Goal: Task Accomplishment & Management: Use online tool/utility

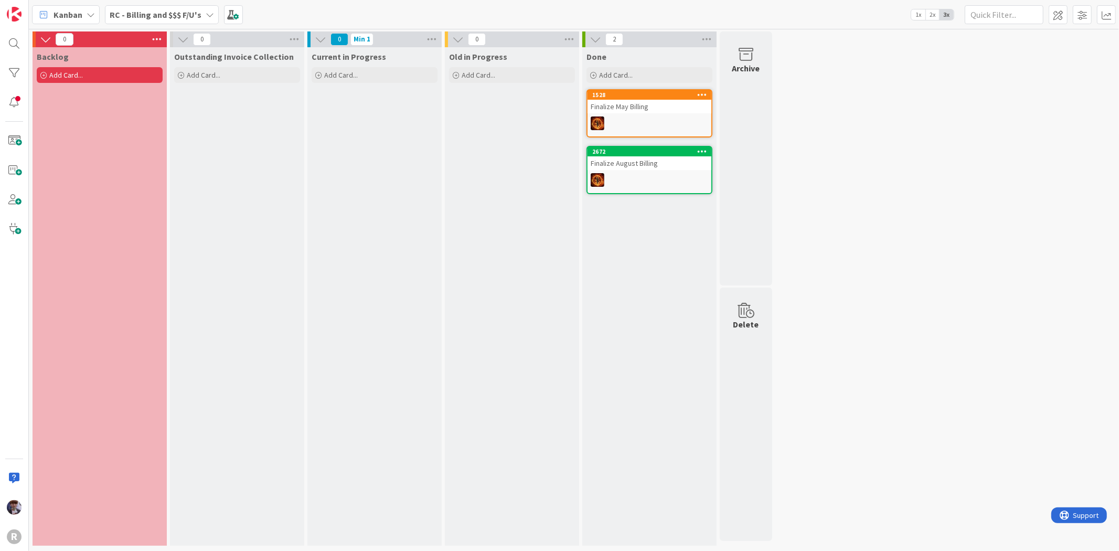
click at [84, 17] on div "Kanban" at bounding box center [66, 14] width 68 height 19
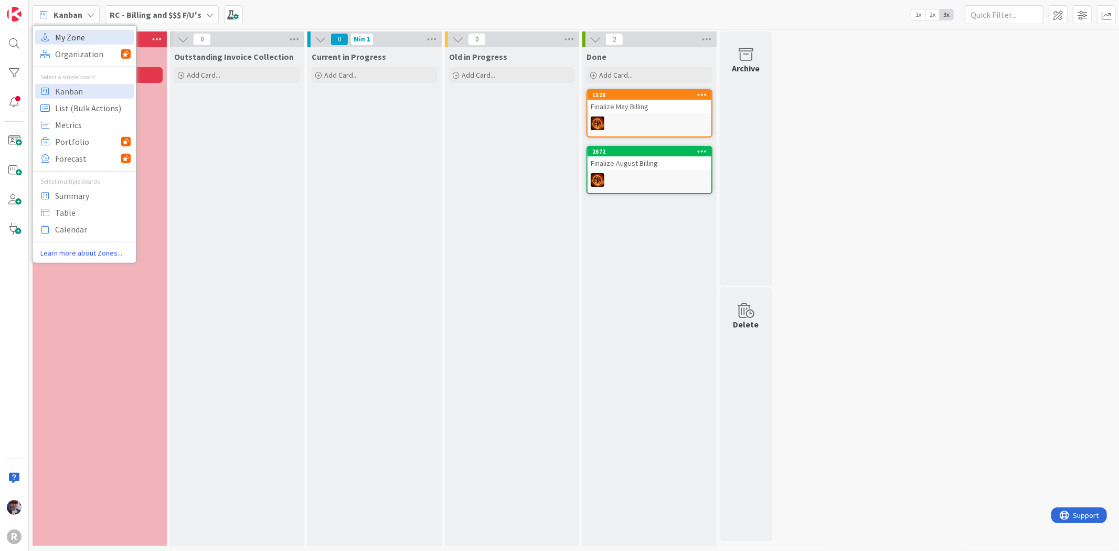
click at [84, 33] on span "My Zone" at bounding box center [93, 37] width 76 height 16
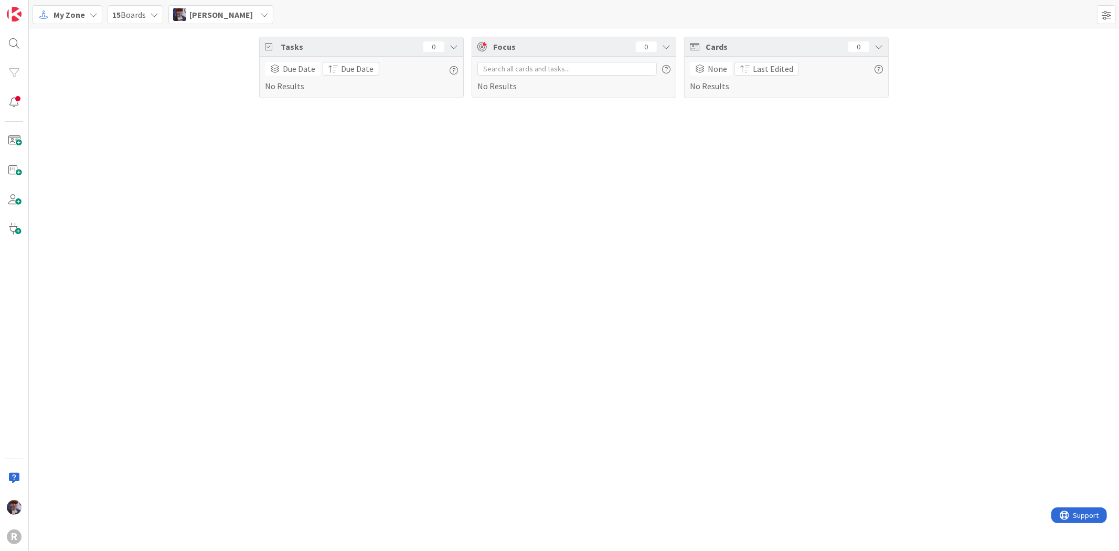
click at [81, 16] on span "My Zone" at bounding box center [69, 14] width 31 height 13
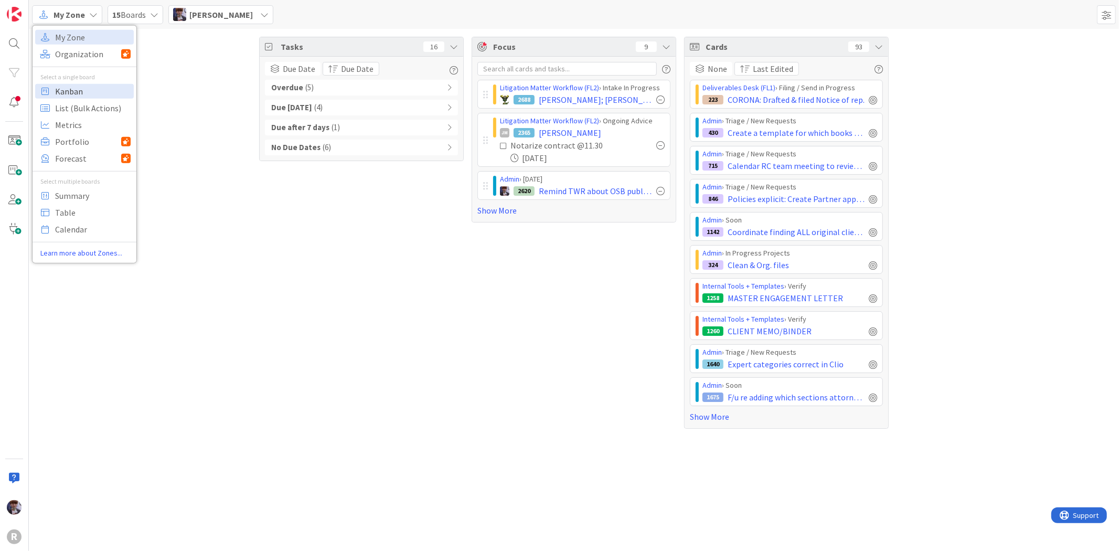
click at [75, 92] on span "Kanban" at bounding box center [93, 91] width 76 height 16
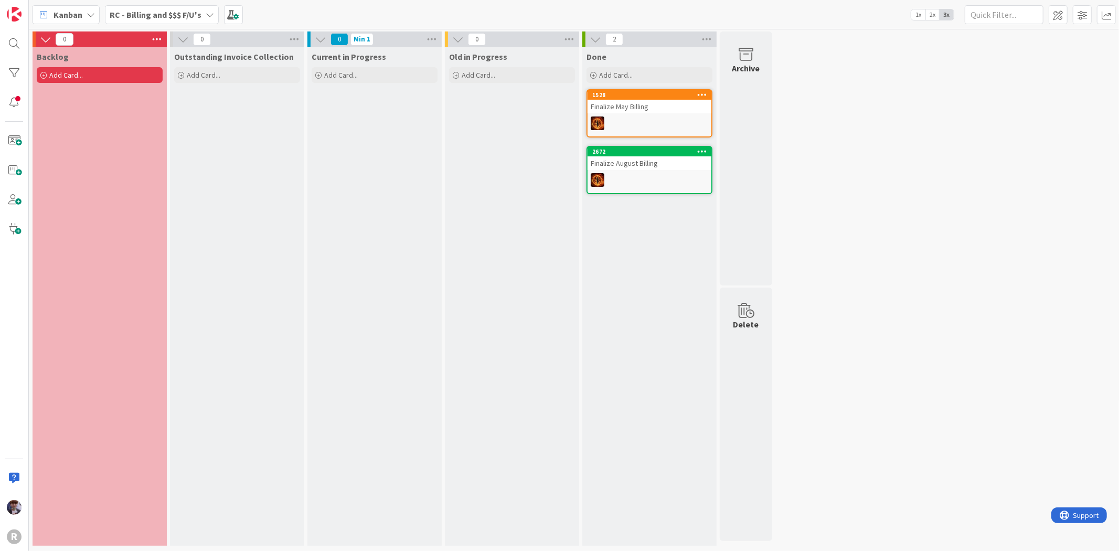
click at [174, 16] on b "RC - Billing and $$$ F/U's" at bounding box center [156, 14] width 92 height 10
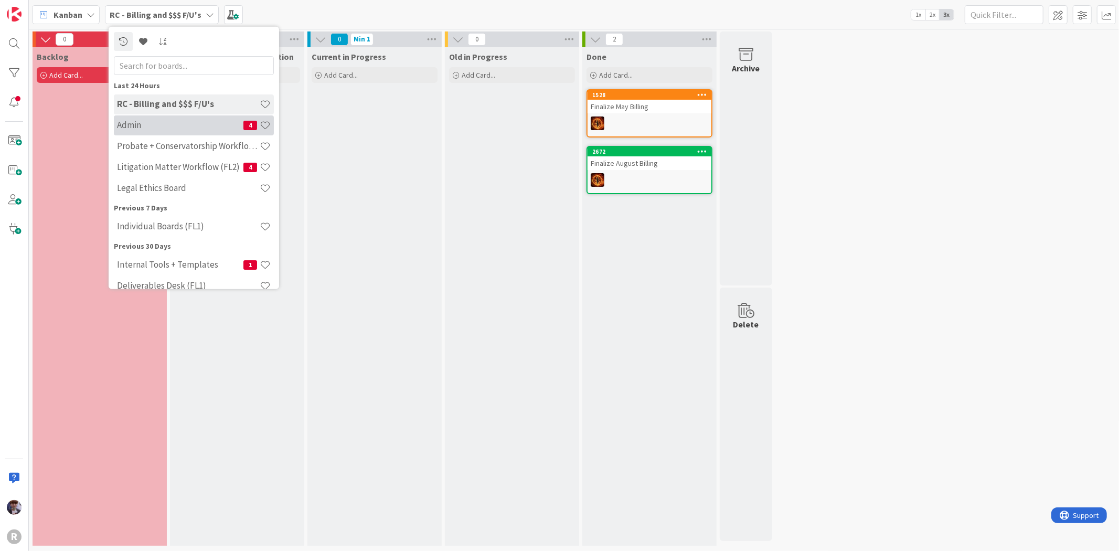
click at [189, 123] on h4 "Admin" at bounding box center [180, 125] width 126 height 10
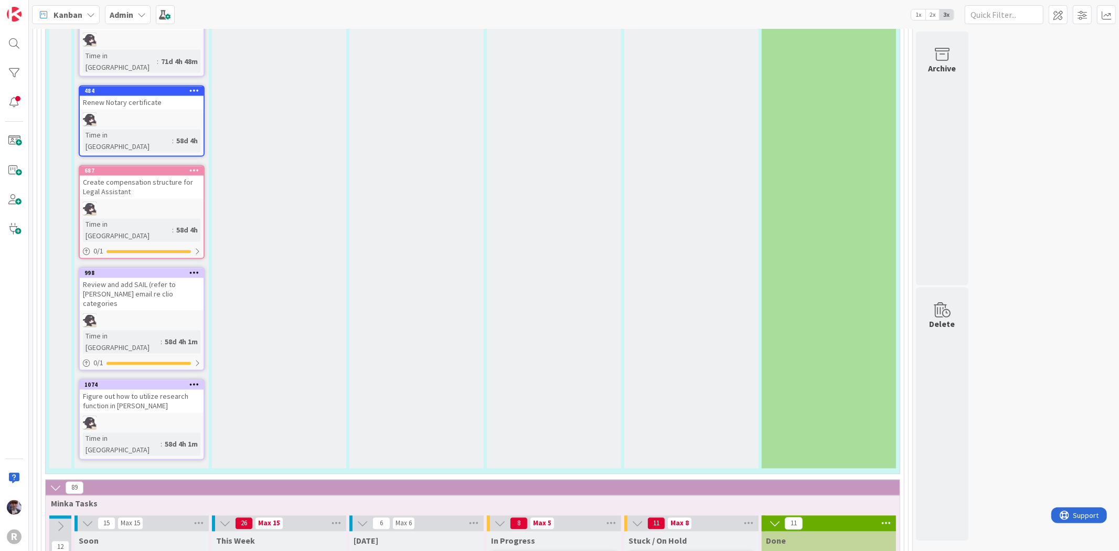
scroll to position [1691, 0]
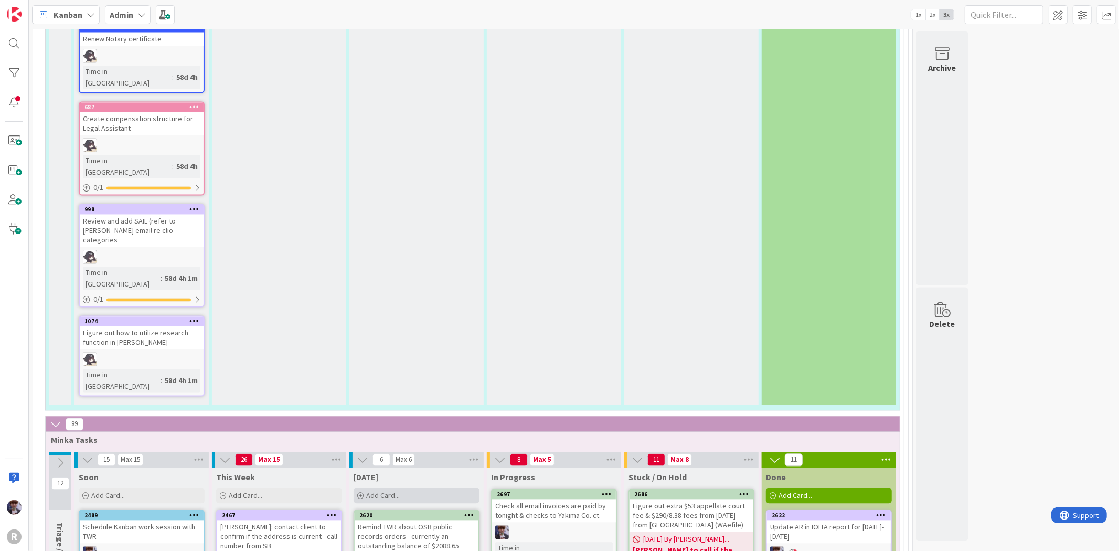
click at [408, 488] on div "Add Card..." at bounding box center [417, 496] width 126 height 16
type textarea "x"
type textarea "F"
type textarea "x"
type textarea "F/"
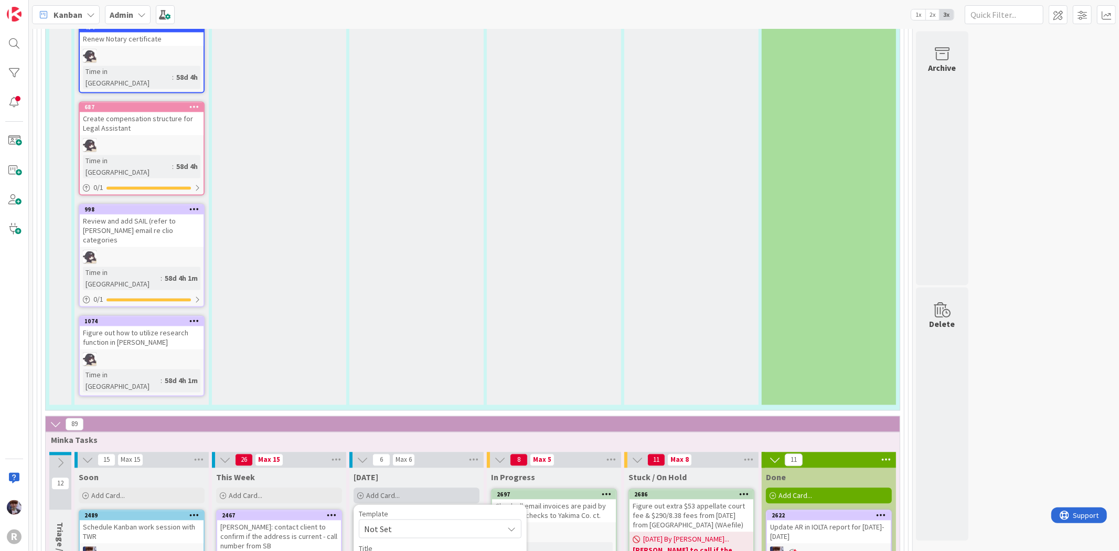
type textarea "x"
type textarea "F/u"
type textarea "x"
type textarea "F/u"
type textarea "x"
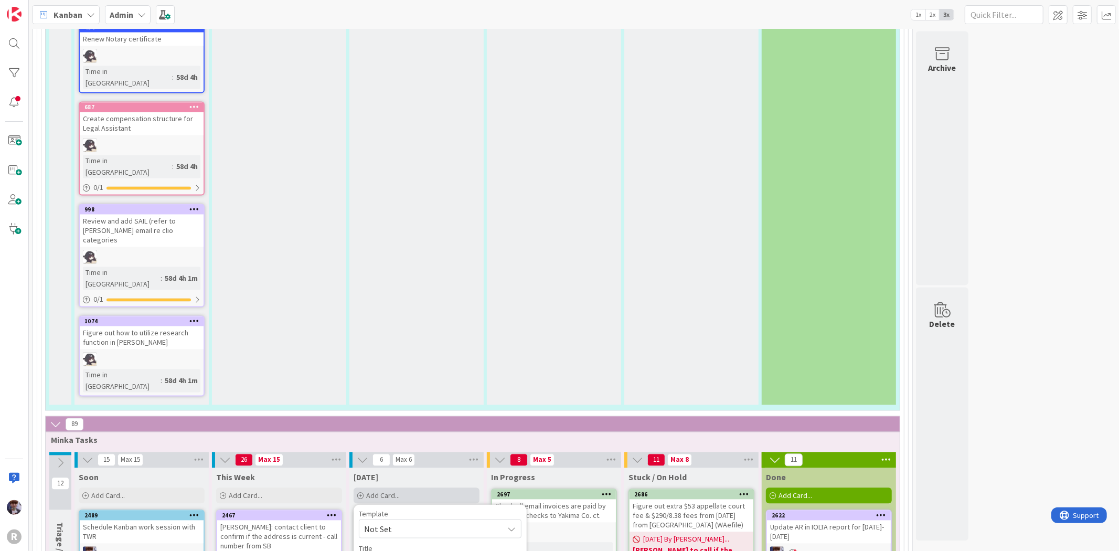
type textarea "F/u wi"
type textarea "x"
type textarea "F/u wit"
type textarea "x"
type textarea "F/u with"
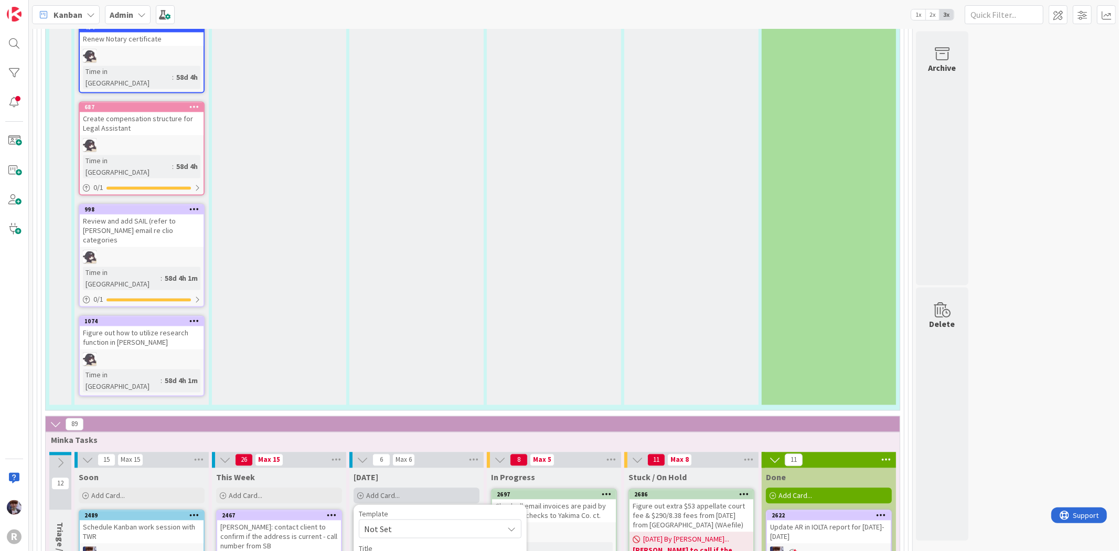
type textarea "x"
type textarea "F/u with"
type textarea "x"
type textarea "F/u with G"
type textarea "x"
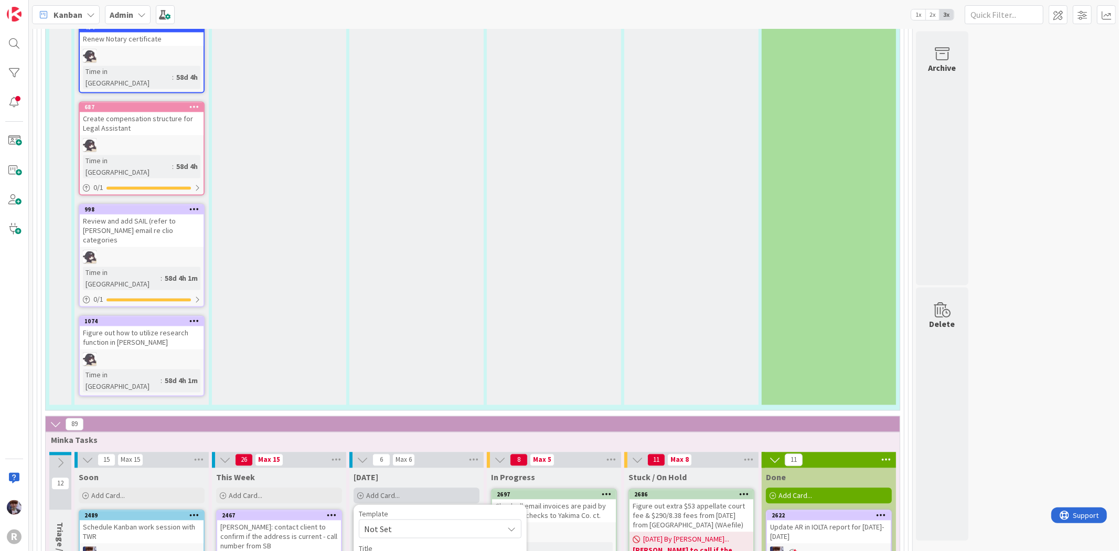
type textarea "F/u with Ga"
type textarea "x"
type textarea "F/u with Gai"
type textarea "x"
type textarea "F/u with [PERSON_NAME]"
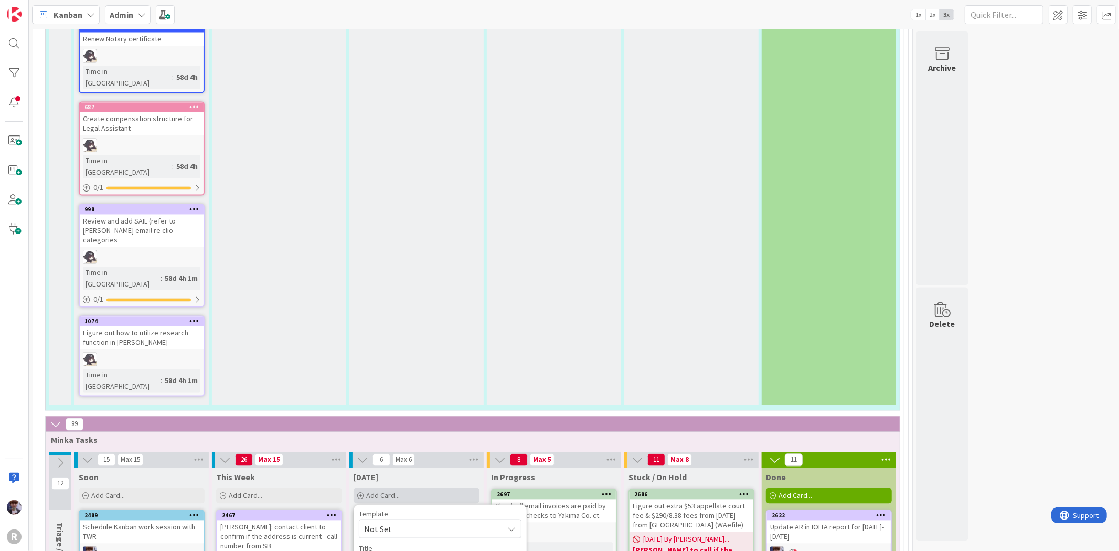
type textarea "x"
type textarea "F/u with [PERSON_NAME]"
type textarea "x"
type textarea "F/u with [PERSON_NAME]"
type textarea "x"
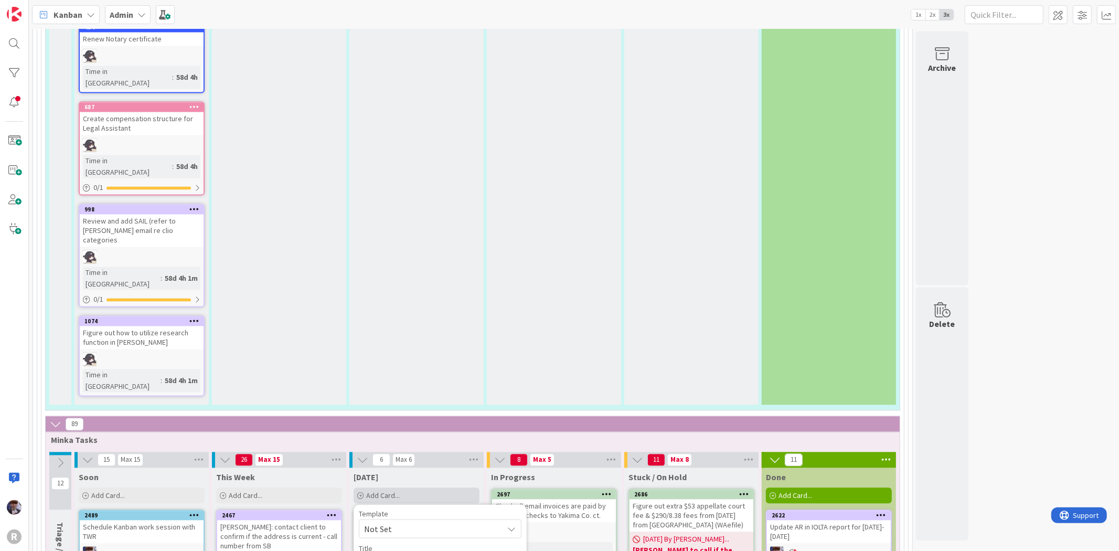
type textarea "F/u with [PERSON_NAME]"
type textarea "x"
type textarea "F/u with [PERSON_NAME]"
type textarea "x"
type textarea "F/u with [PERSON_NAME] re s"
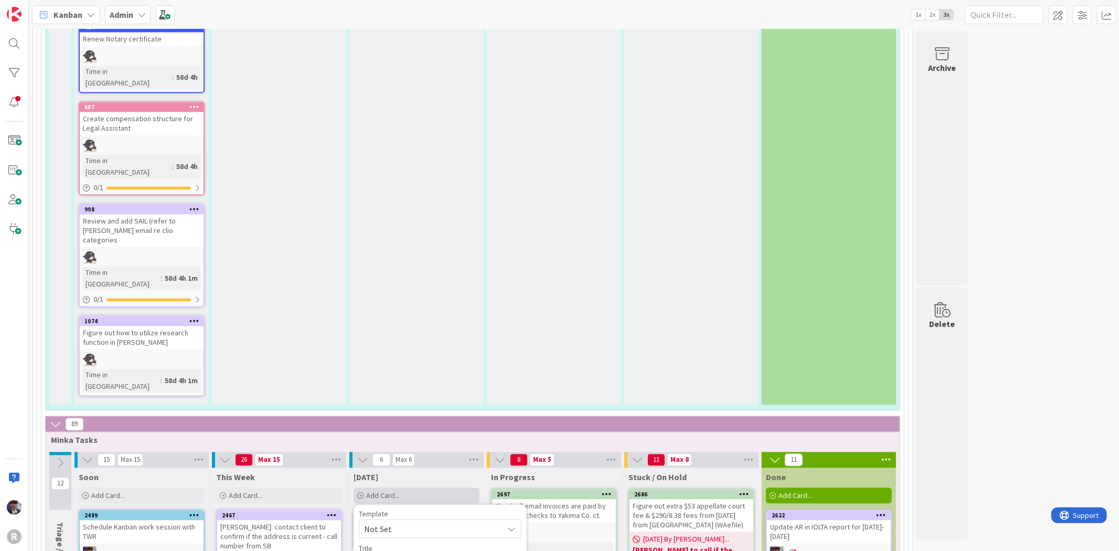
type textarea "x"
type textarea "F/u with [PERSON_NAME] re si"
type textarea "x"
type textarea "F/u with [PERSON_NAME] re sig"
type textarea "x"
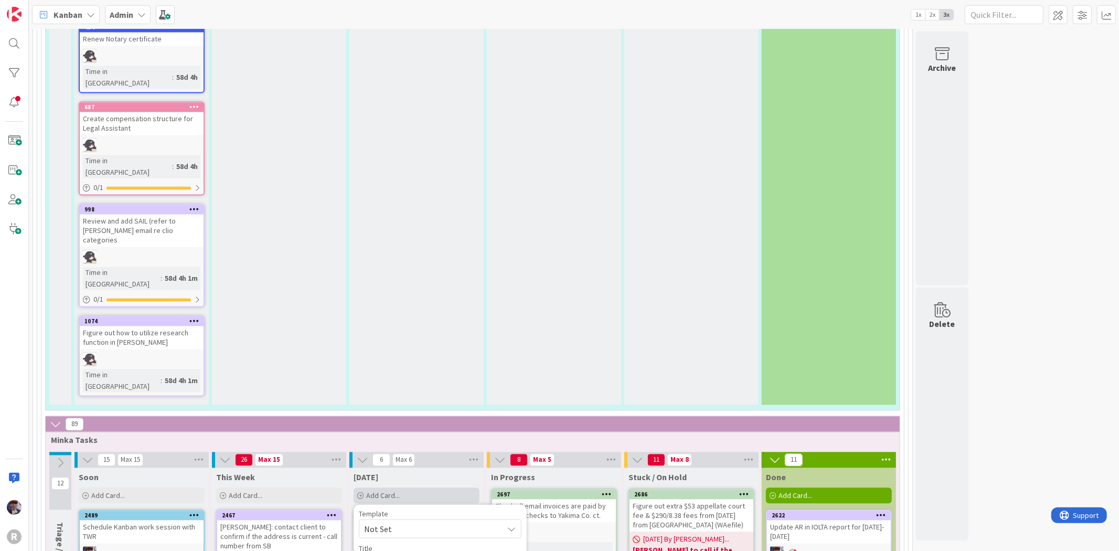
type textarea "F/u with [PERSON_NAME] re sign"
type textarea "x"
type textarea "F/u with [PERSON_NAME] re signi"
type textarea "x"
type textarea "F/u with [PERSON_NAME] re signin"
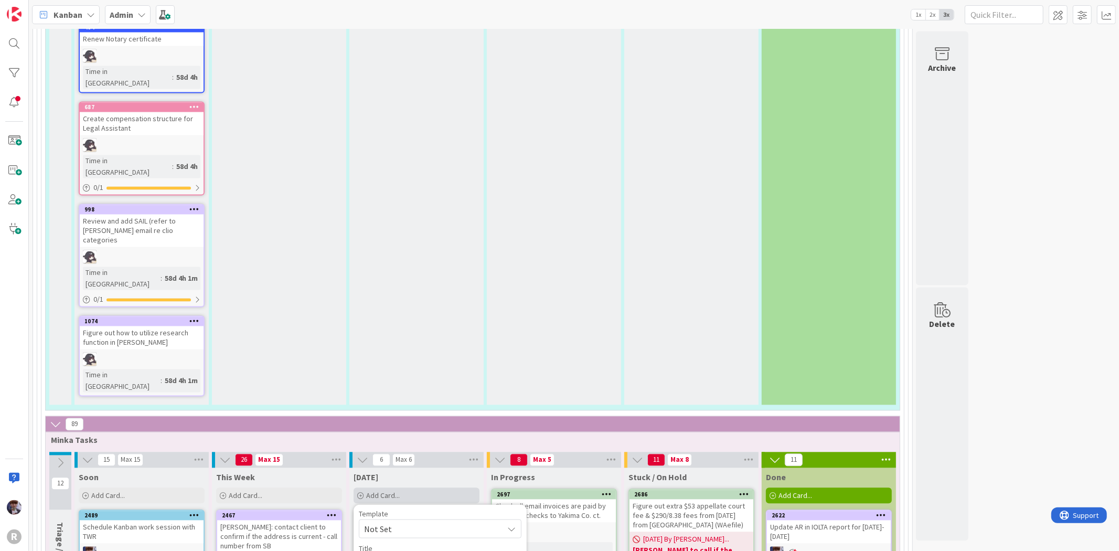
type textarea "x"
type textarea "F/u with [PERSON_NAME] re signing"
type textarea "x"
type textarea "F/u with [PERSON_NAME] re signing"
type textarea "x"
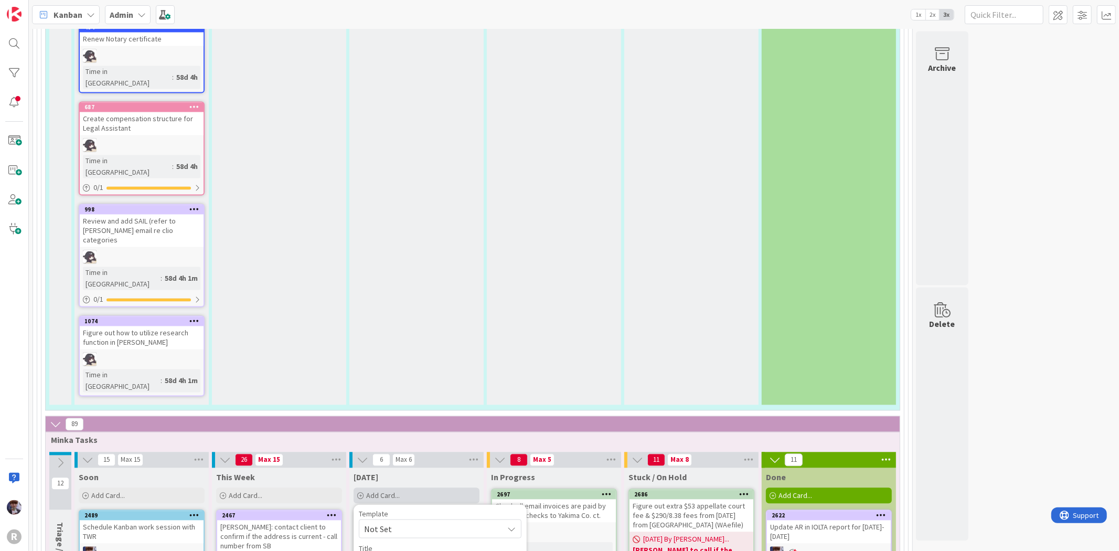
type textarea "F/u with [PERSON_NAME] re signing x"
type textarea "x"
type textarea "F/u with [PERSON_NAME] re signing xma"
type textarea "x"
type textarea "F/u with [PERSON_NAME] re signing xmas"
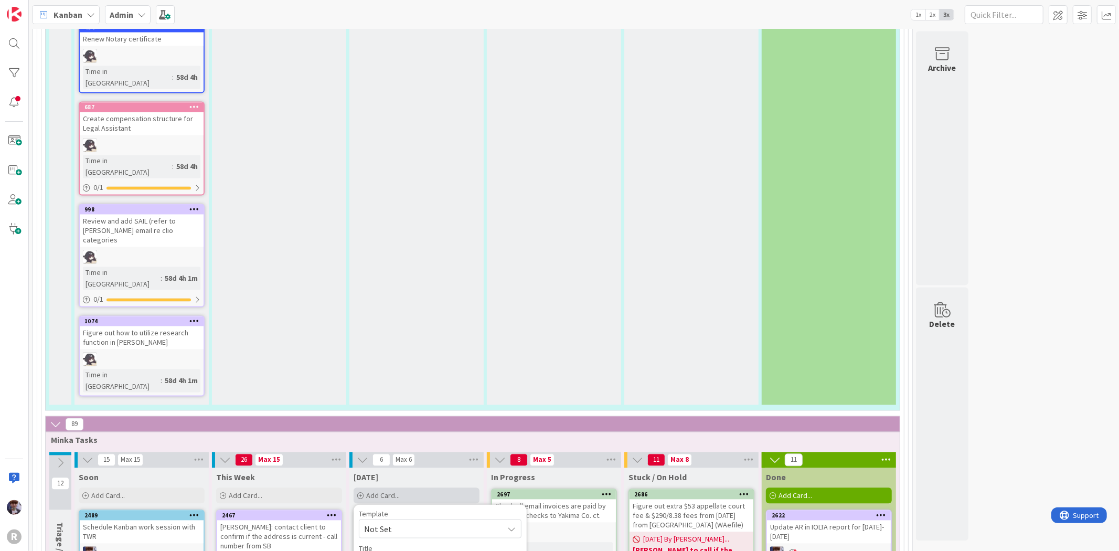
type textarea "x"
type textarea "F/u with [PERSON_NAME] re signing xmas"
type textarea "x"
type textarea "F/u with [PERSON_NAME] re signing xmas v"
type textarea "x"
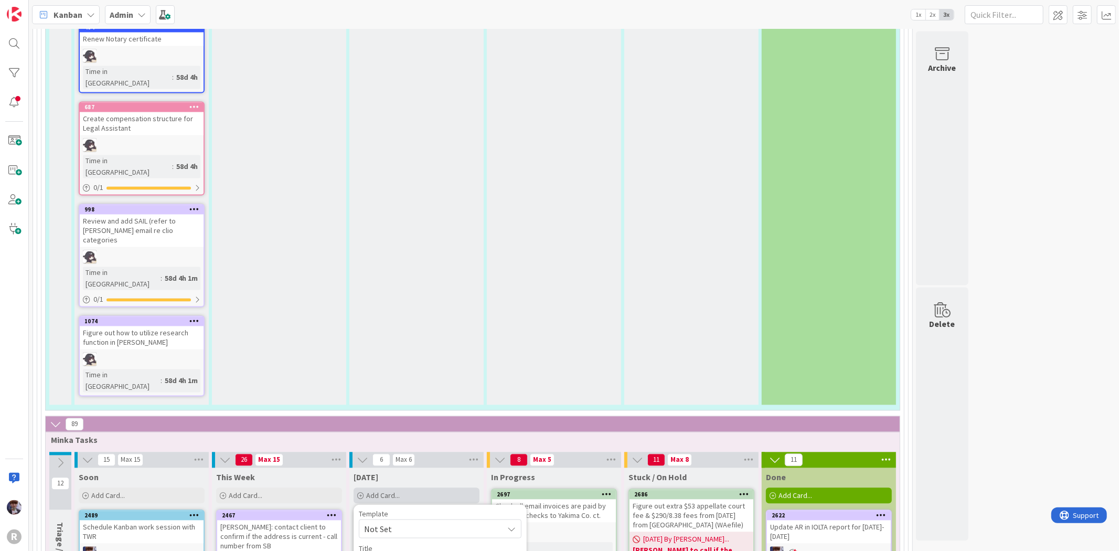
type textarea "F/u with [PERSON_NAME] re signing xmas ven"
type textarea "x"
type textarea "F/u with [PERSON_NAME] re signing xmas venu"
type textarea "x"
type textarea "F/u with [PERSON_NAME] re signing xmas venue"
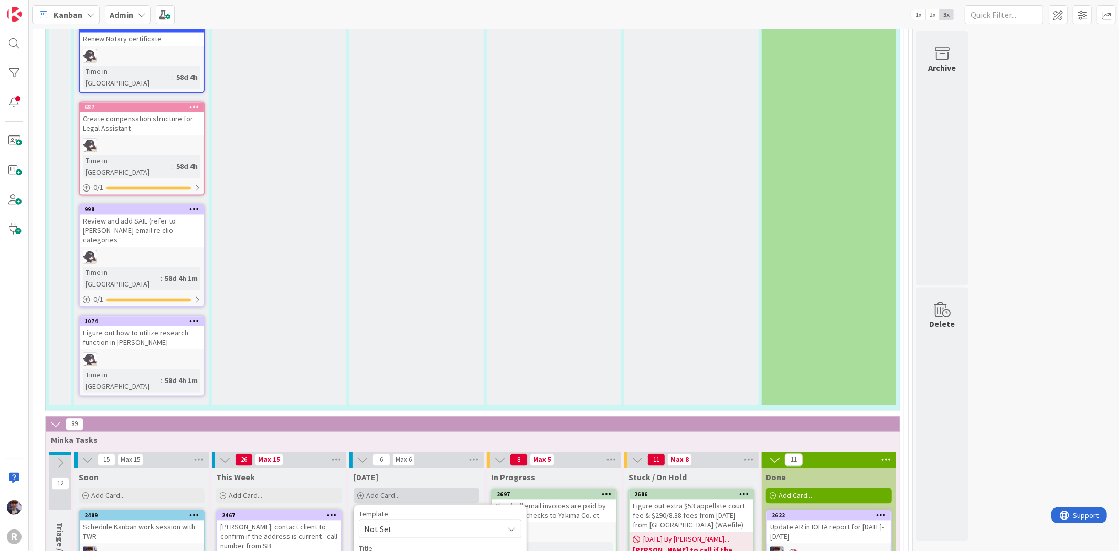
type textarea "x"
type textarea "F/u with [PERSON_NAME] re signing xmas venue c"
type textarea "x"
type textarea "F/u with [PERSON_NAME] re signing xmas venue co"
type textarea "x"
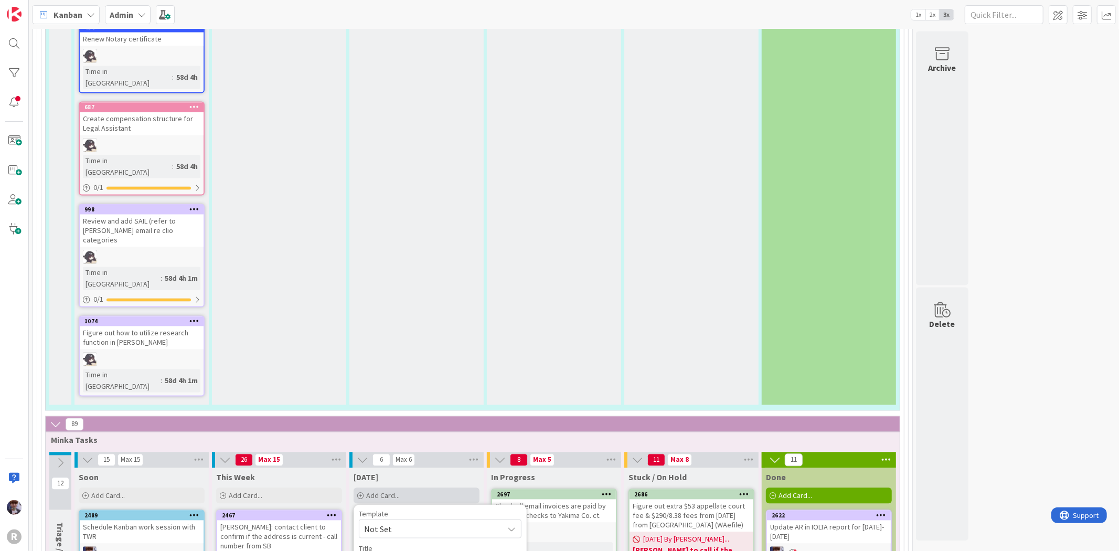
type textarea "F/u with [PERSON_NAME] re signing xmas venue con"
type textarea "x"
type textarea "F/u with [PERSON_NAME] re signing xmas venue cont"
type textarea "x"
type textarea "F/u with [PERSON_NAME] re signing xmas venue contr"
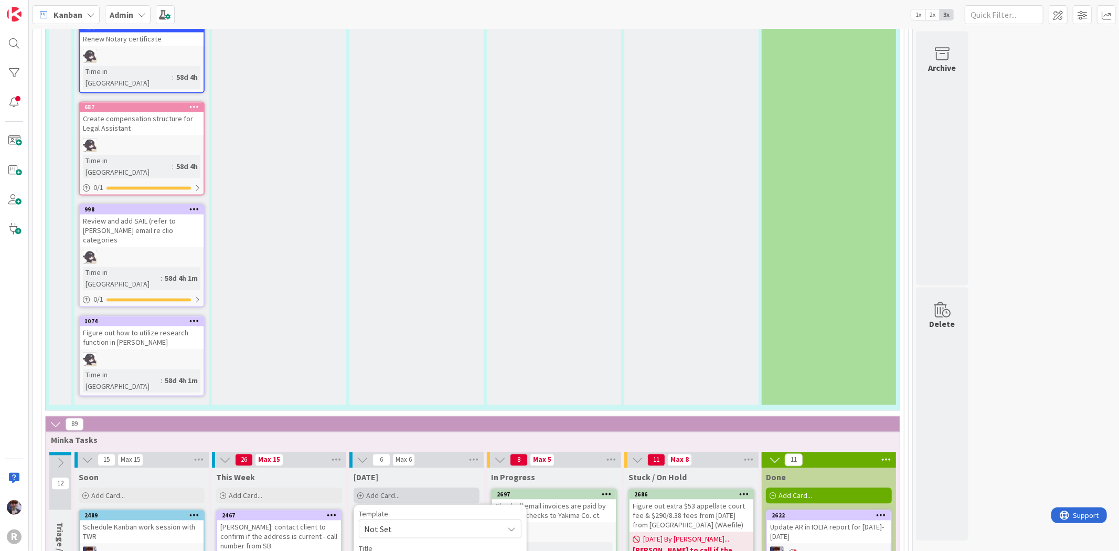
type textarea "x"
type textarea "F/u with [PERSON_NAME] re signing xmas venue contra"
type textarea "x"
type textarea "F/u with [PERSON_NAME] re signing xmas venue contrac"
type textarea "x"
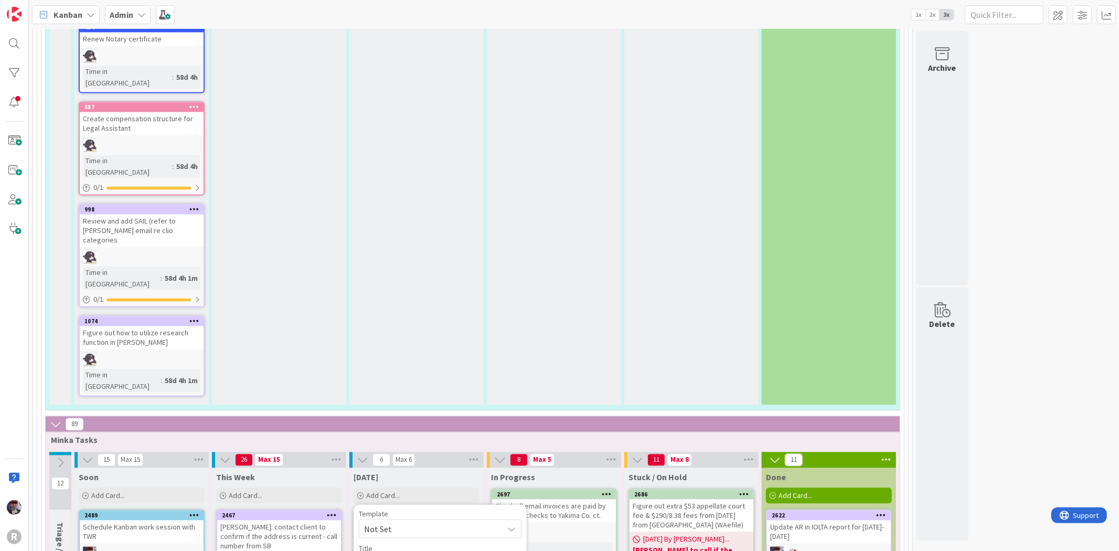
type textarea "F/u with [PERSON_NAME] re signing xmas venue contract"
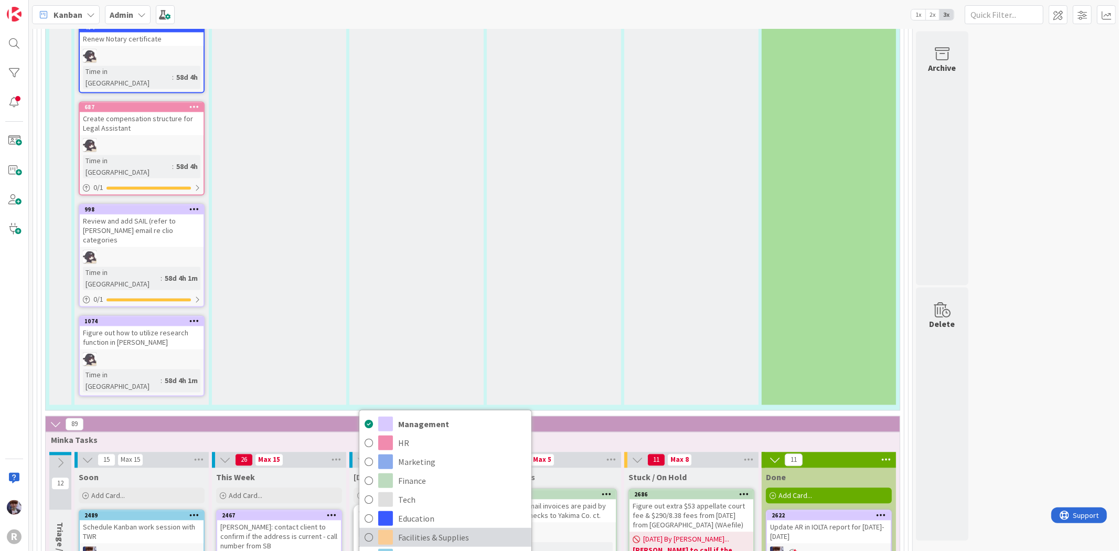
click at [410, 530] on span "Facilities & Supplies" at bounding box center [462, 538] width 128 height 16
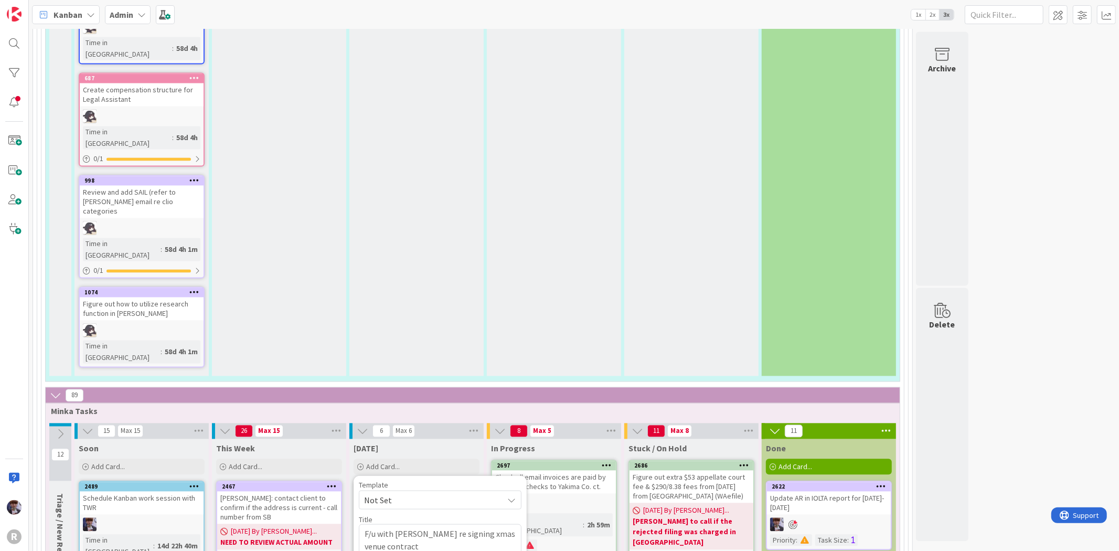
scroll to position [1749, 0]
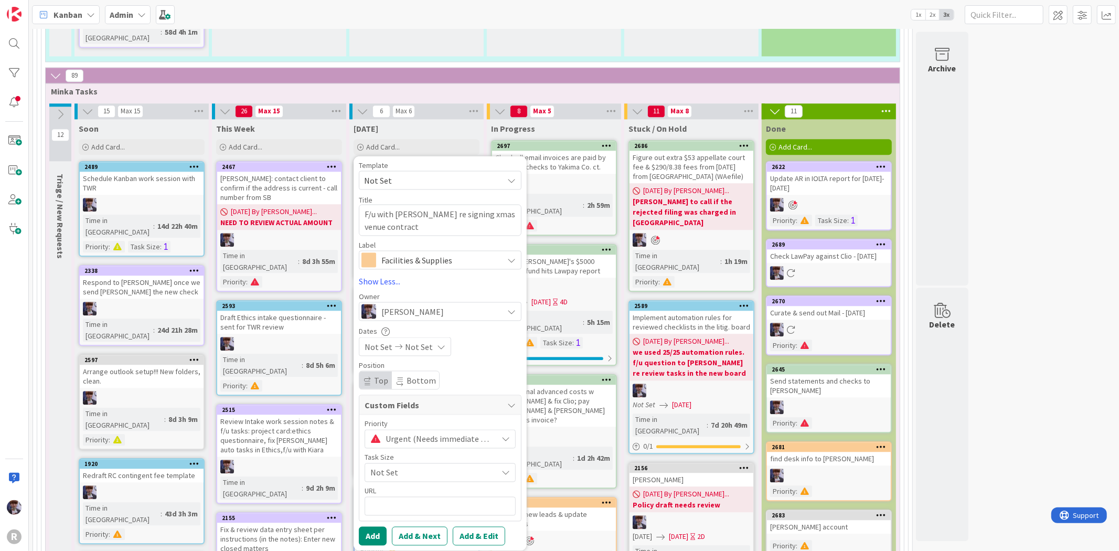
scroll to position [2040, 0]
click at [369, 526] on button "Add" at bounding box center [373, 535] width 28 height 19
type textarea "x"
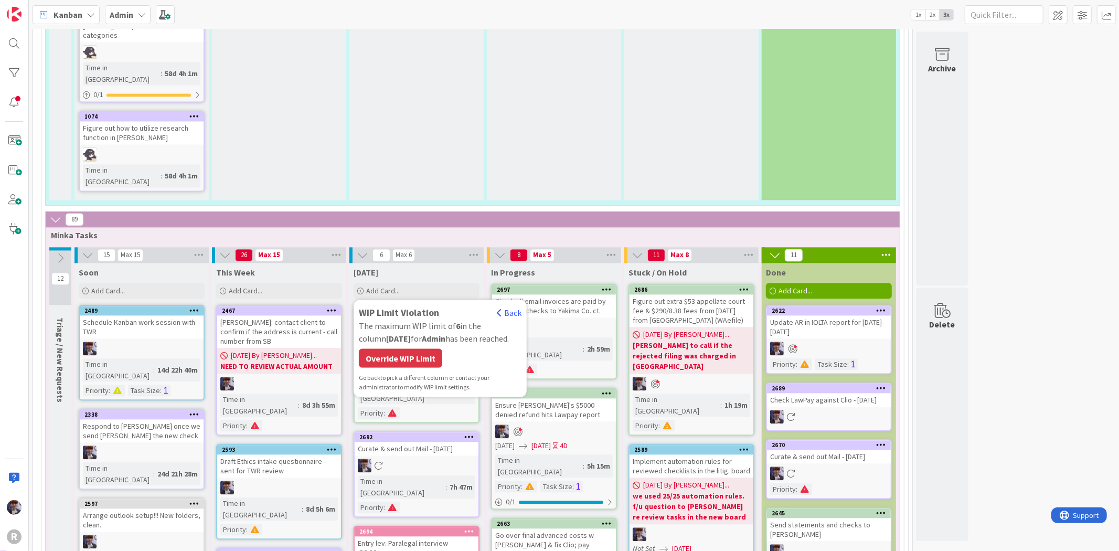
scroll to position [1865, 0]
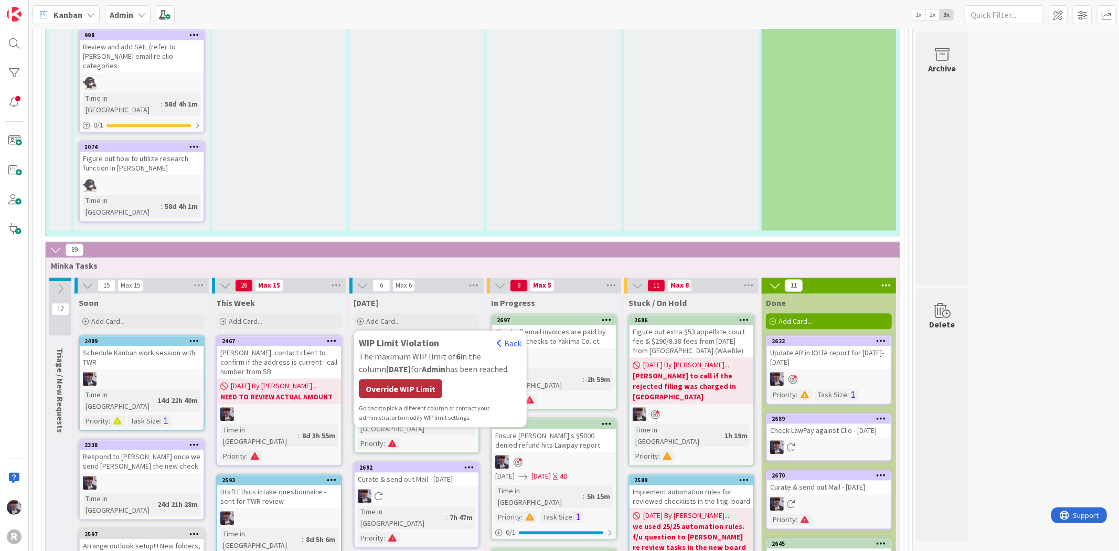
click at [390, 379] on div "Override WIP Limit" at bounding box center [400, 388] width 83 height 19
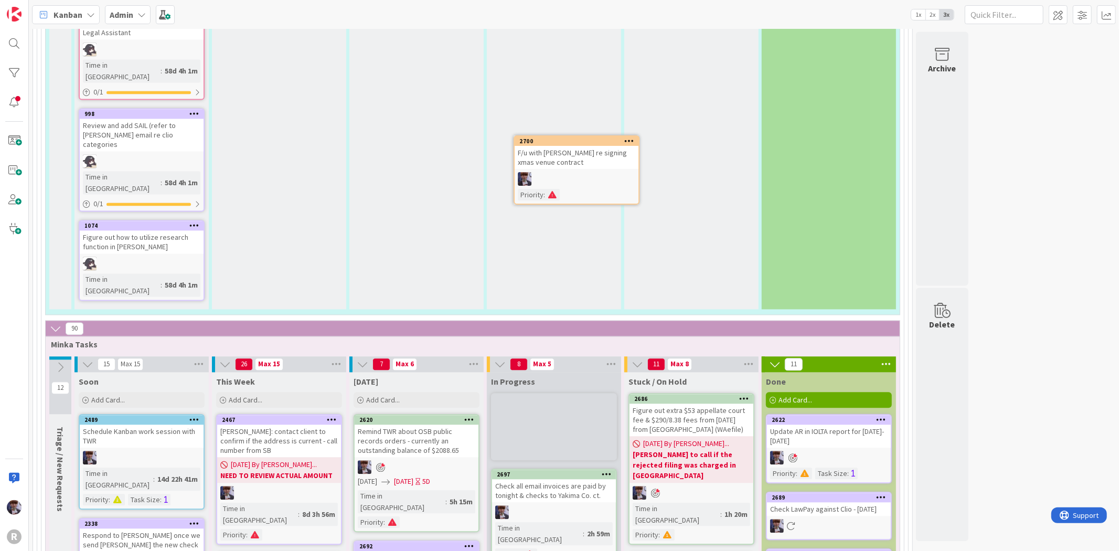
scroll to position [1780, 0]
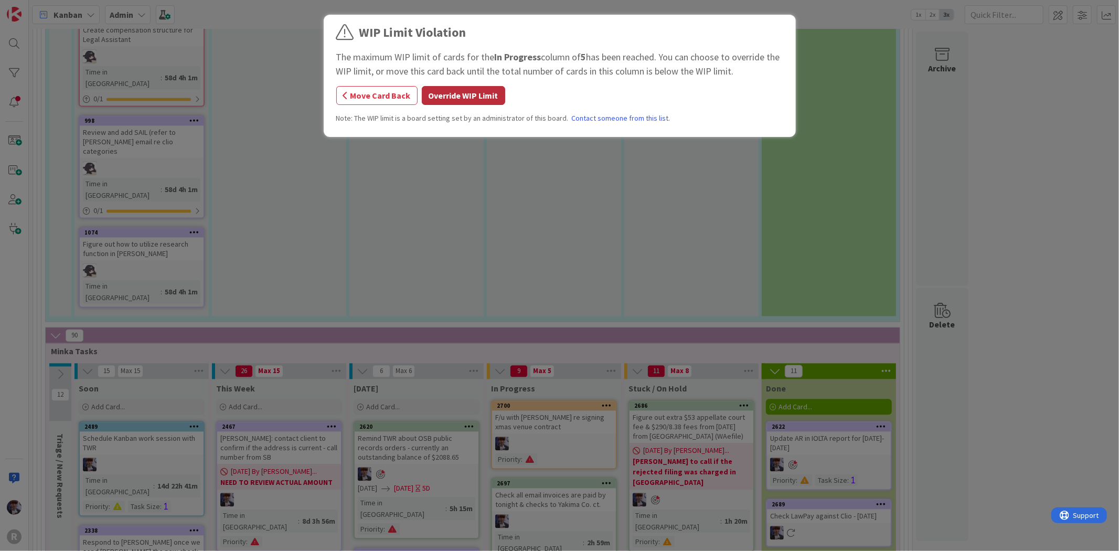
click at [480, 97] on button "Override WIP Limit" at bounding box center [463, 95] width 83 height 19
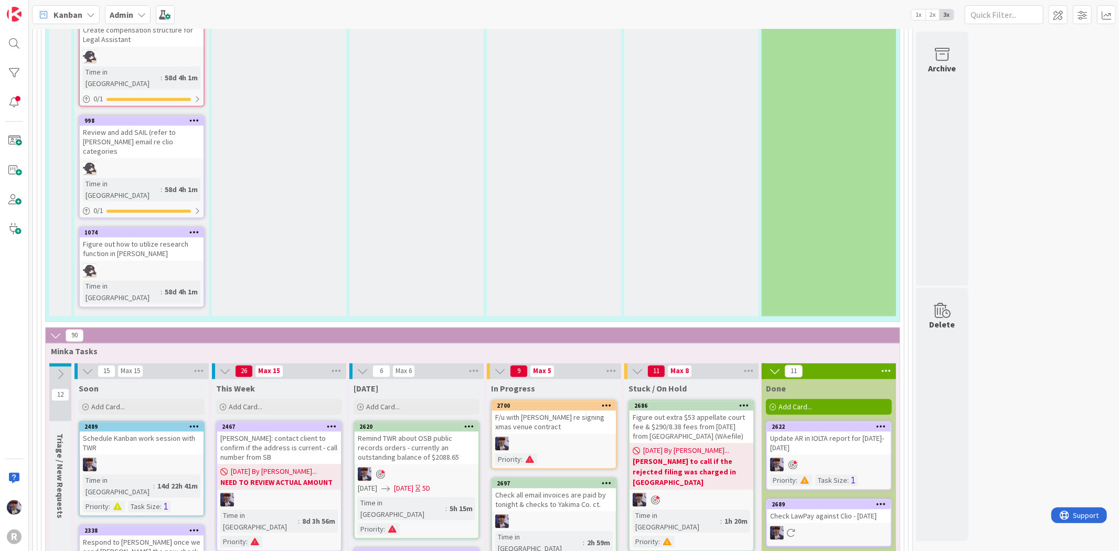
scroll to position [1896, 0]
